Goal: Task Accomplishment & Management: Manage account settings

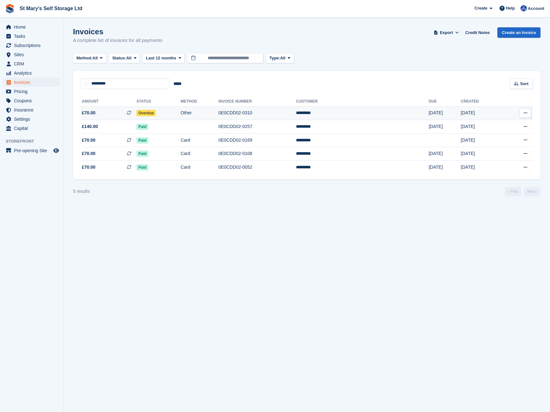
click at [156, 110] on span "Overdue" at bounding box center [145, 113] width 19 height 6
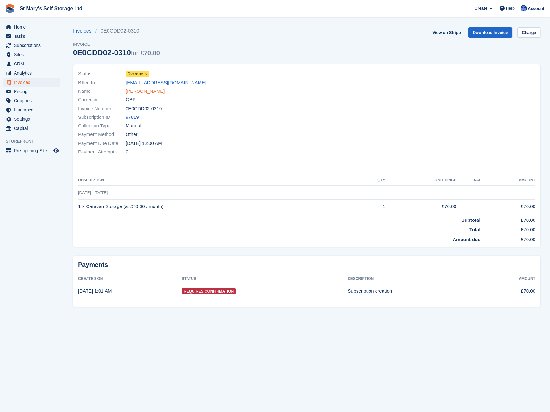
click at [134, 90] on link "[PERSON_NAME]" at bounding box center [145, 91] width 39 height 7
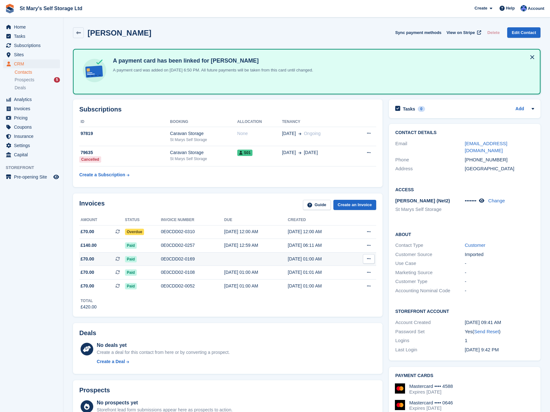
click at [371, 259] on icon at bounding box center [368, 258] width 3 height 4
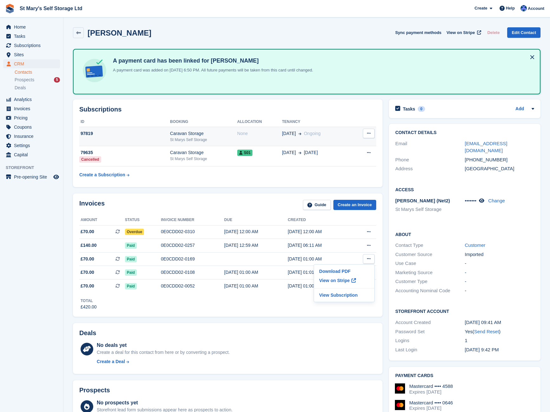
click at [274, 135] on div "None" at bounding box center [259, 133] width 45 height 7
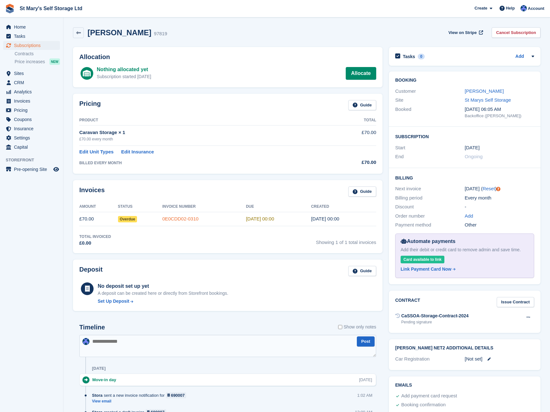
click at [181, 220] on link "0E0CDD02-0310" at bounding box center [181, 218] width 36 height 5
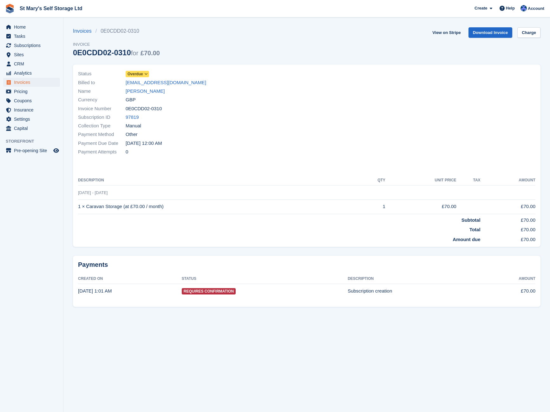
click at [145, 73] on icon at bounding box center [145, 74] width 3 height 4
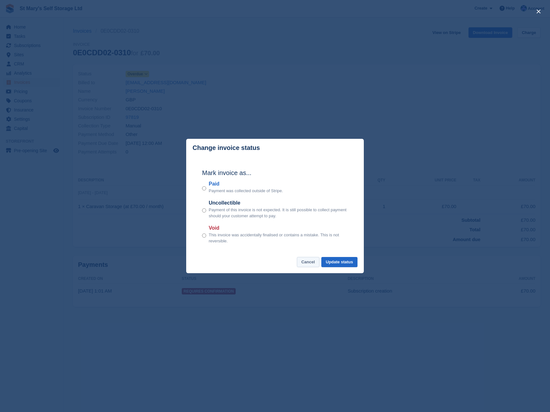
click at [312, 261] on button "Cancel" at bounding box center [308, 262] width 23 height 10
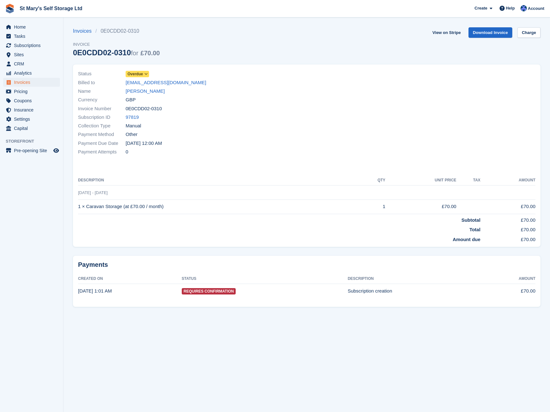
click at [128, 22] on section "Invoices 0E0CDD02-0310 Invoice 0E0CDD02-0310 for £70.00 View on Stripe Download…" at bounding box center [306, 206] width 487 height 412
click at [25, 28] on span "Home" at bounding box center [33, 27] width 38 height 9
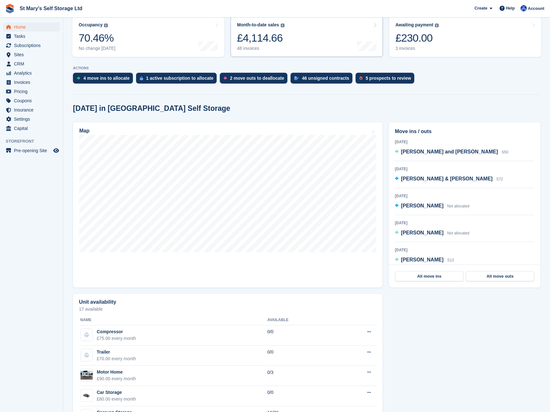
scroll to position [9, 0]
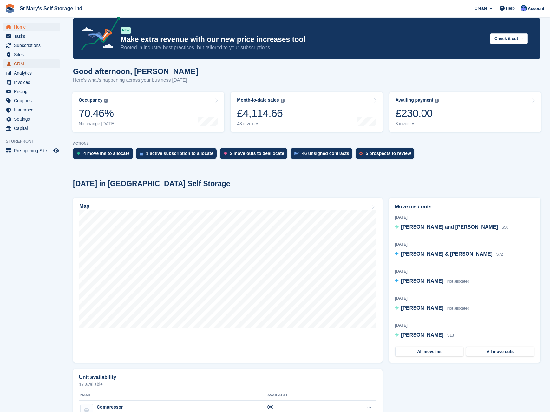
click at [24, 63] on span "CRM" at bounding box center [33, 63] width 38 height 9
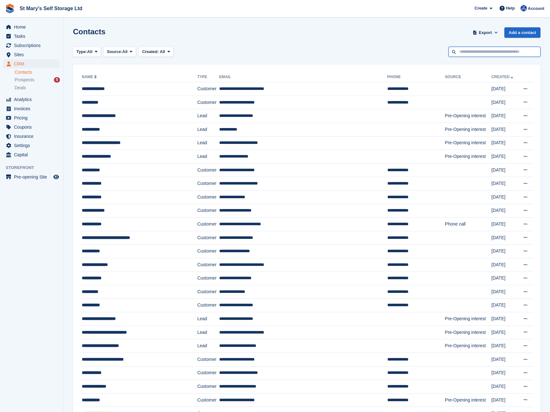
click at [467, 55] on input "text" at bounding box center [495, 52] width 92 height 10
type input "******"
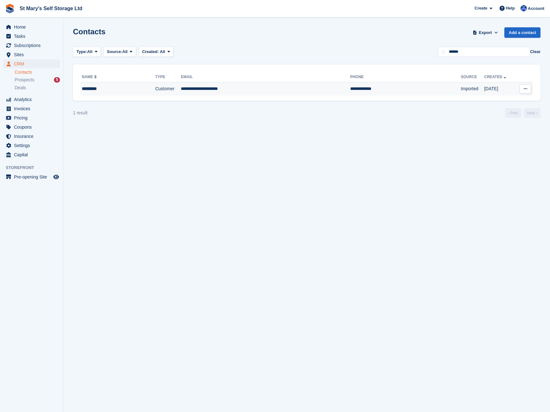
click at [106, 90] on div "*********" at bounding box center [109, 88] width 55 height 7
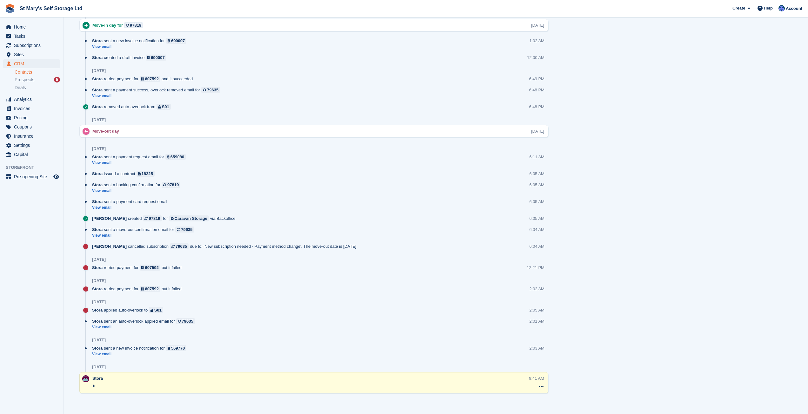
scroll to position [476, 0]
click at [540, 385] on icon at bounding box center [541, 384] width 4 height 5
click at [434, 361] on div "[DATE]" at bounding box center [320, 365] width 456 height 10
click at [101, 161] on link "View email" at bounding box center [140, 160] width 97 height 5
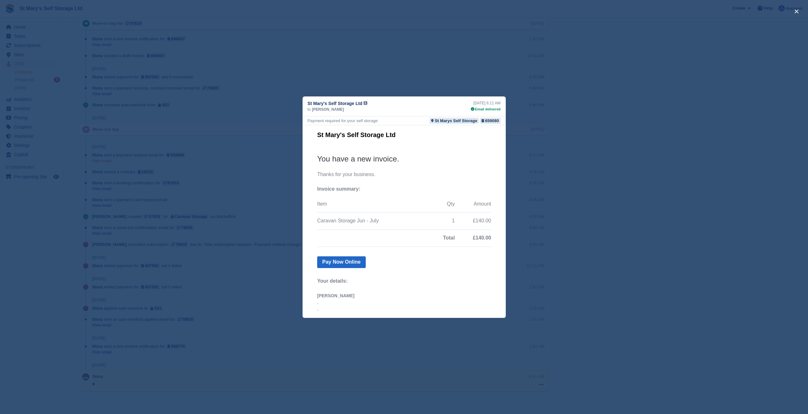
scroll to position [0, 0]
click at [251, 247] on div "close" at bounding box center [404, 207] width 808 height 414
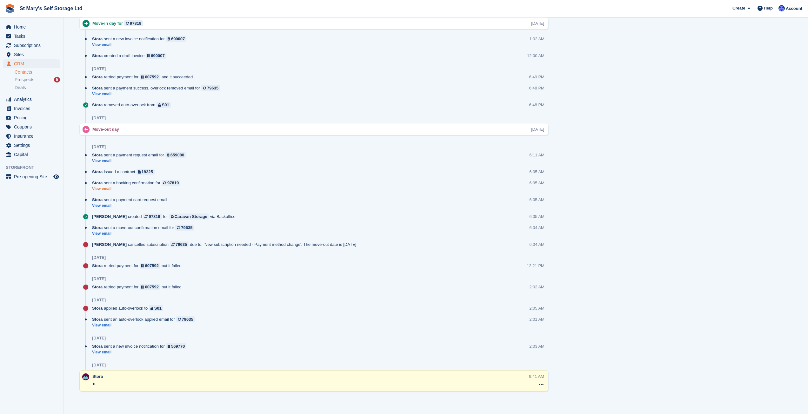
click at [103, 188] on link "View email" at bounding box center [137, 188] width 91 height 5
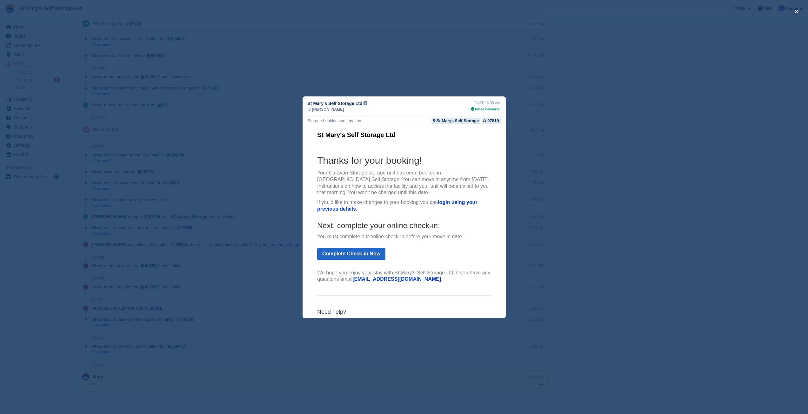
click at [233, 270] on div "close" at bounding box center [404, 207] width 808 height 414
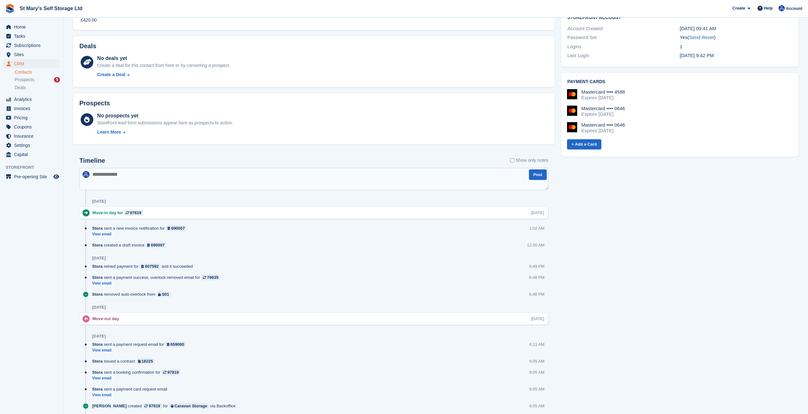
scroll to position [159, 0]
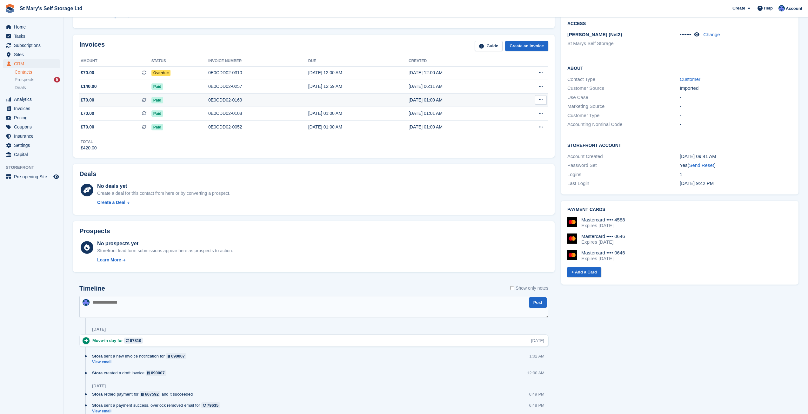
click at [329, 102] on td at bounding box center [358, 100] width 100 height 14
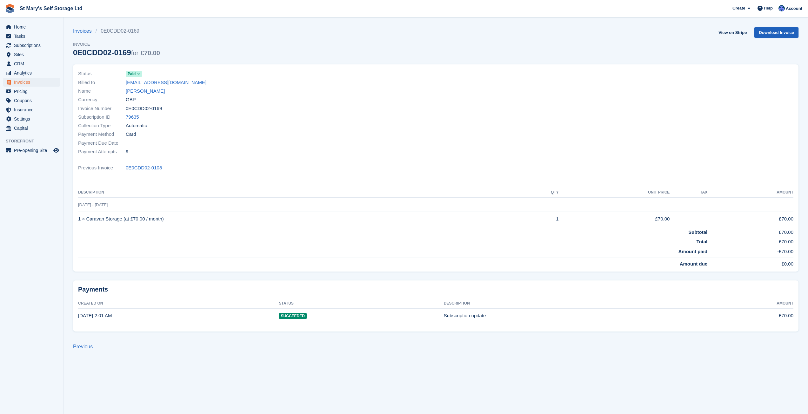
click at [779, 36] on link "Download Invoice" at bounding box center [776, 32] width 44 height 10
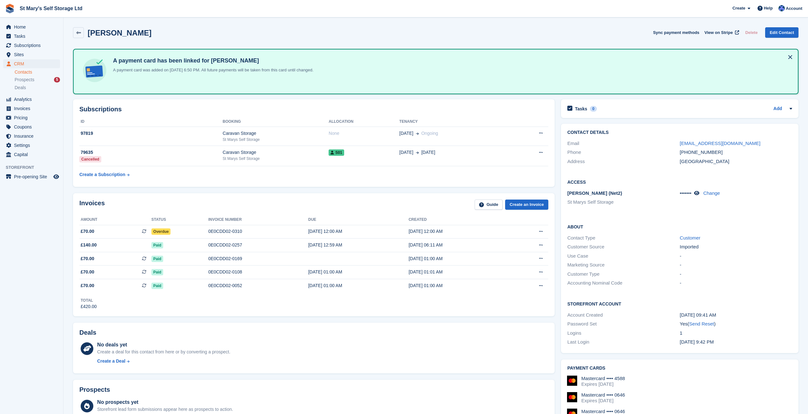
scroll to position [159, 0]
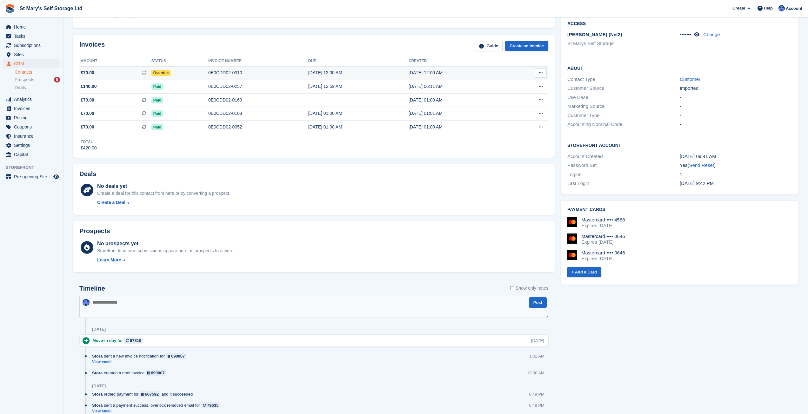
click at [140, 70] on span "£70.00 This is a recurring subscription invoice." at bounding box center [115, 73] width 72 height 7
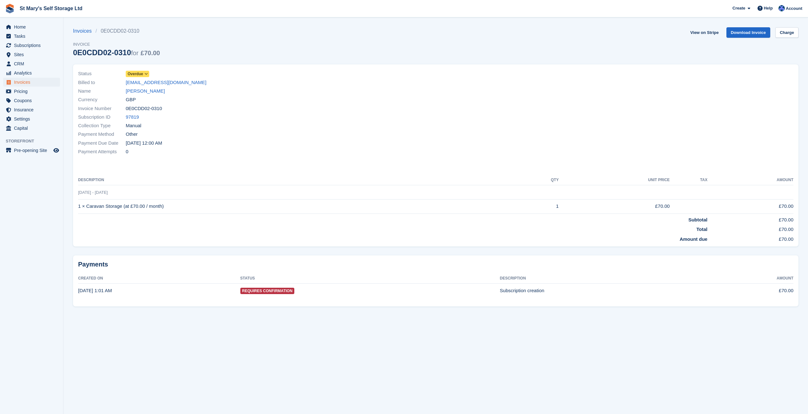
click at [146, 74] on icon at bounding box center [145, 74] width 3 height 4
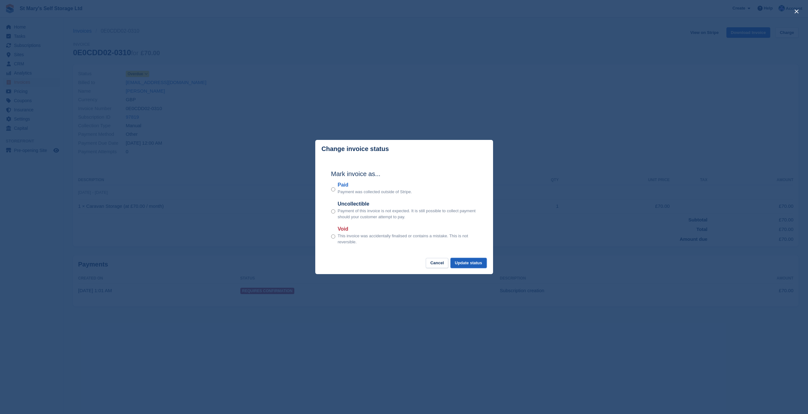
click at [465, 267] on button "Update status" at bounding box center [468, 263] width 36 height 10
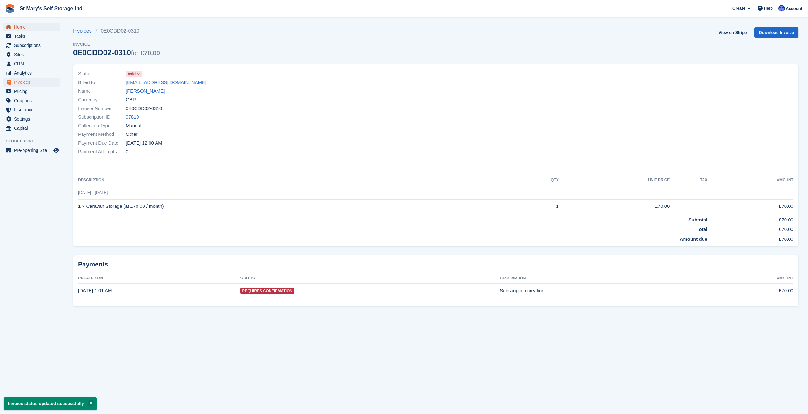
click at [20, 29] on span "Home" at bounding box center [33, 27] width 38 height 9
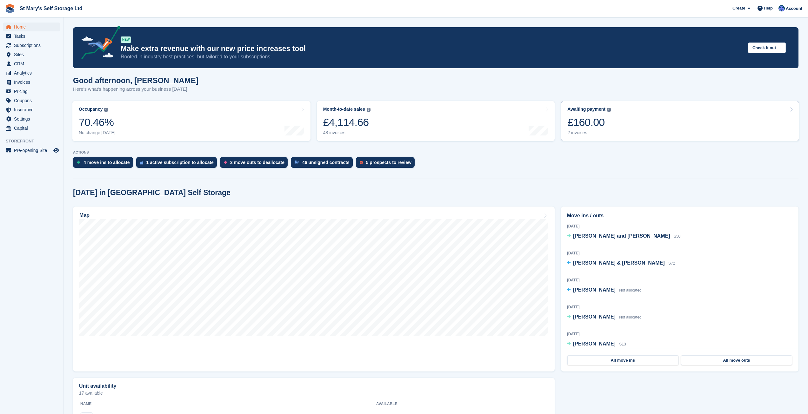
click at [586, 122] on div "£160.00" at bounding box center [588, 122] width 43 height 13
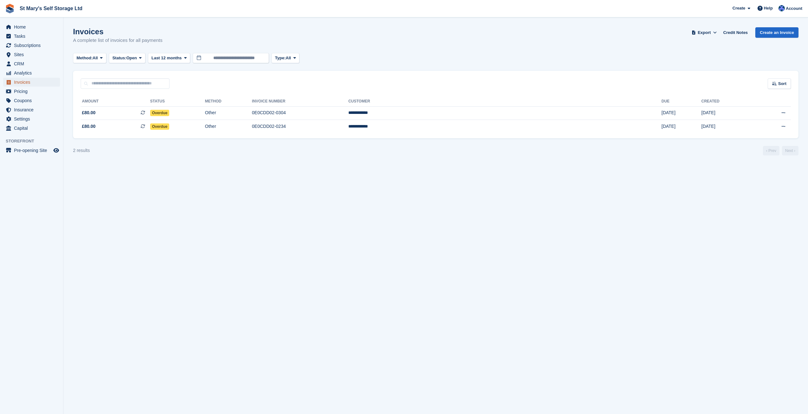
click at [29, 83] on span "Invoices" at bounding box center [33, 82] width 38 height 9
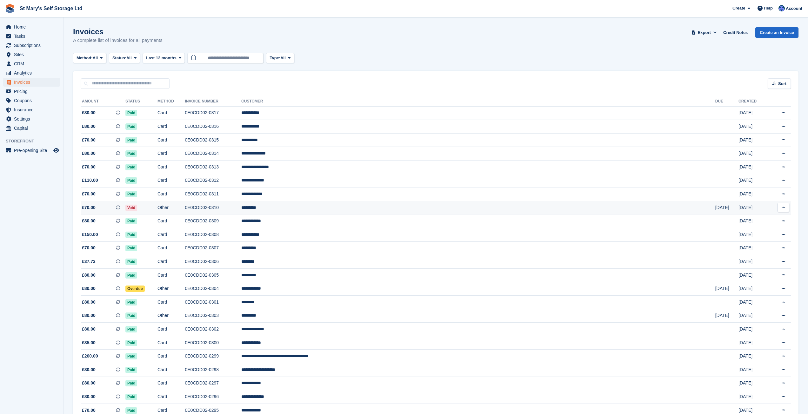
click at [242, 207] on td "0E0CDD02-0310" at bounding box center [213, 208] width 57 height 14
